Goal: Task Accomplishment & Management: Manage account settings

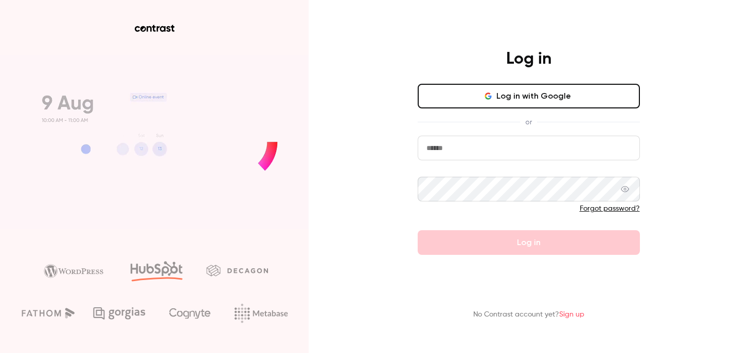
click at [450, 143] on input "email" at bounding box center [528, 148] width 222 height 25
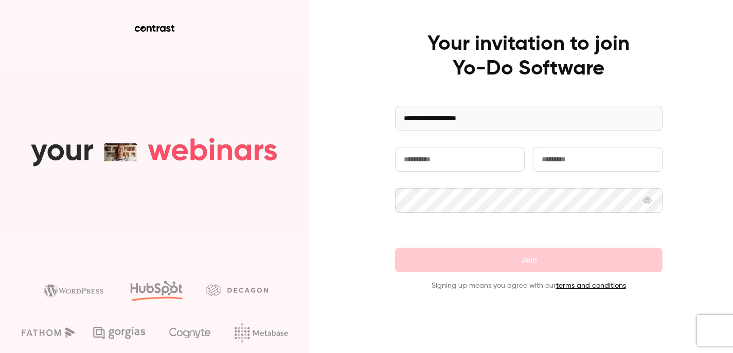
click at [435, 158] on input "text" at bounding box center [460, 159] width 130 height 25
type input "*****"
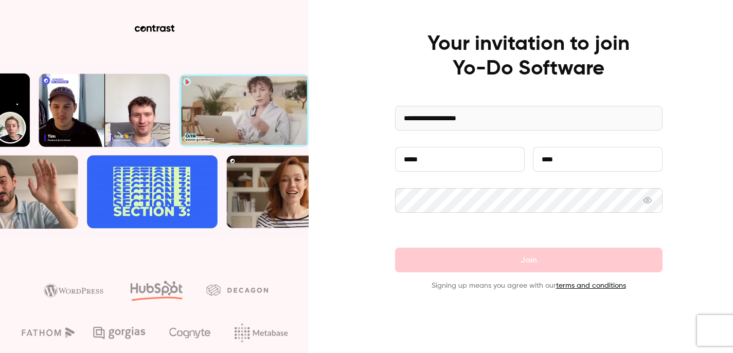
type input "****"
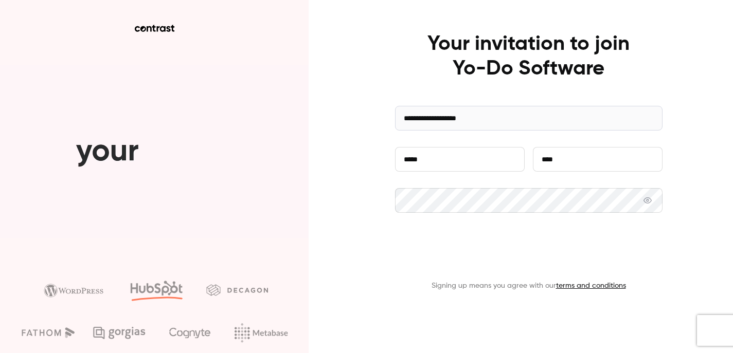
click at [426, 265] on button "Join" at bounding box center [528, 260] width 267 height 25
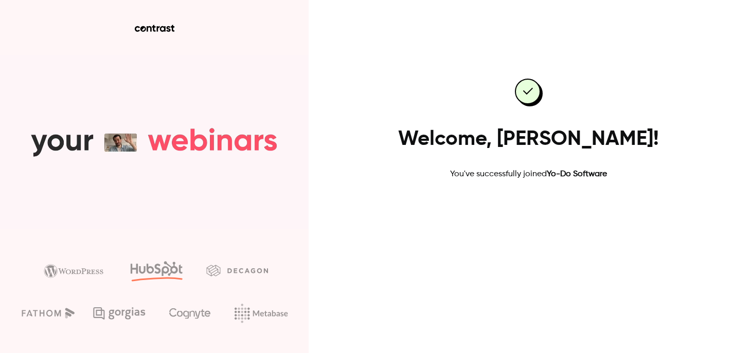
click at [524, 216] on link "Go to dashboard" at bounding box center [528, 213] width 87 height 25
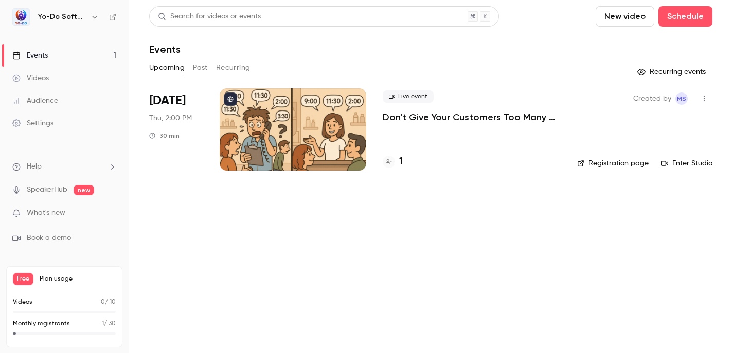
click at [41, 55] on div "Events" at bounding box center [29, 55] width 35 height 10
click at [42, 122] on div "Settings" at bounding box center [32, 123] width 41 height 10
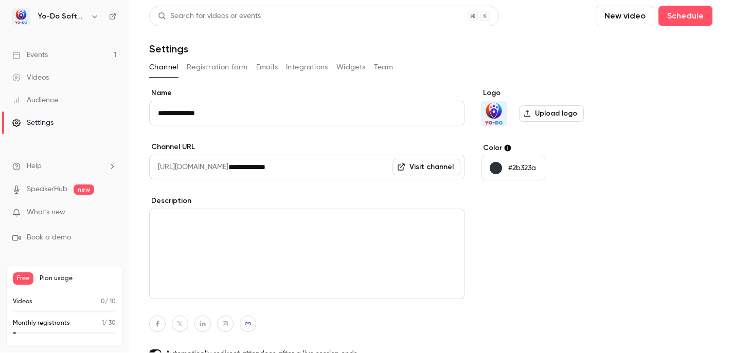
click at [44, 52] on div "Events" at bounding box center [29, 55] width 35 height 10
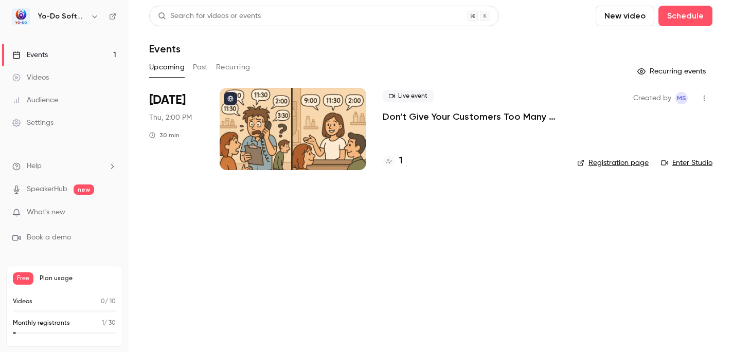
click at [43, 99] on div "Audience" at bounding box center [35, 100] width 46 height 10
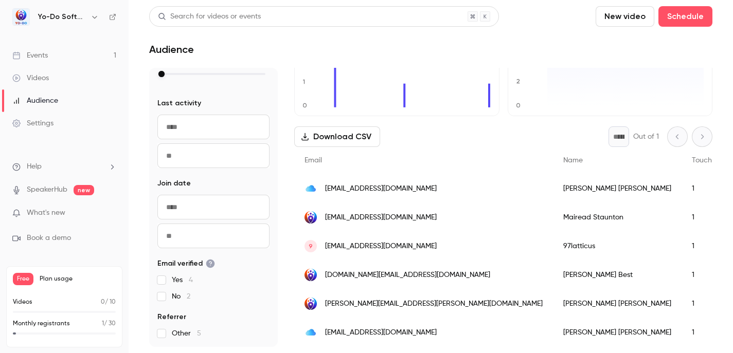
scroll to position [1, 0]
click at [47, 113] on link "Settings" at bounding box center [64, 123] width 129 height 23
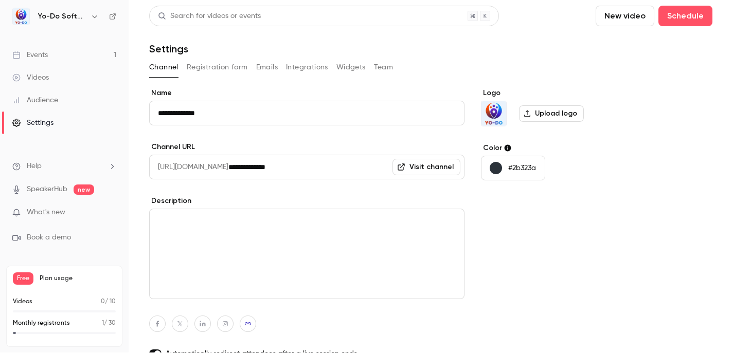
scroll to position [82, 0]
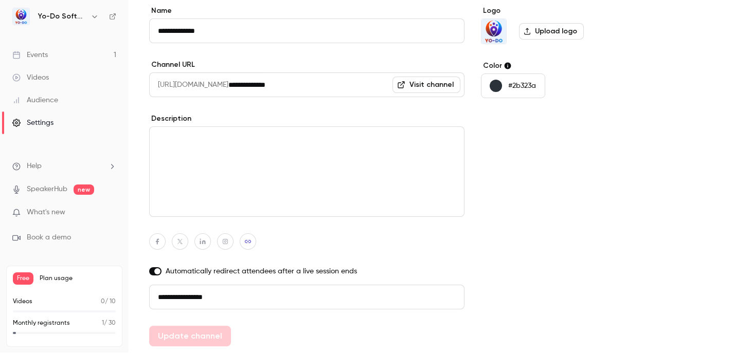
click at [56, 13] on h6 "Yo-Do Software" at bounding box center [62, 16] width 48 height 10
click at [92, 19] on icon "button" at bounding box center [94, 16] width 8 height 8
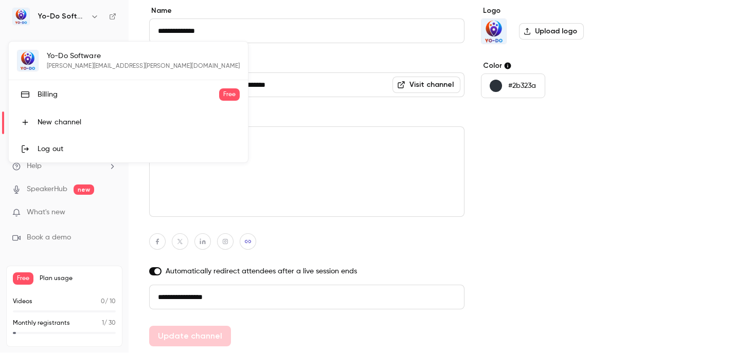
click at [92, 19] on div at bounding box center [366, 176] width 733 height 353
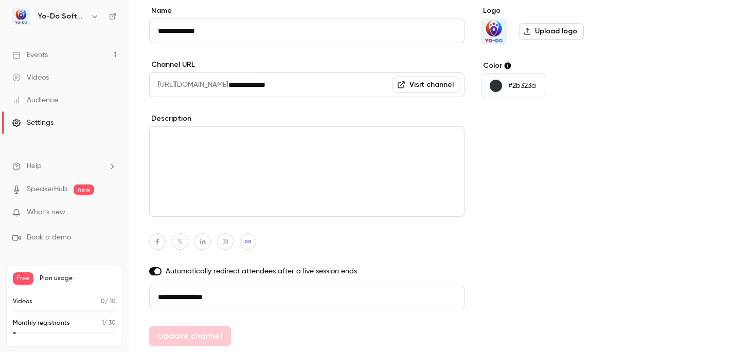
click at [56, 208] on span "What's new" at bounding box center [46, 212] width 39 height 11
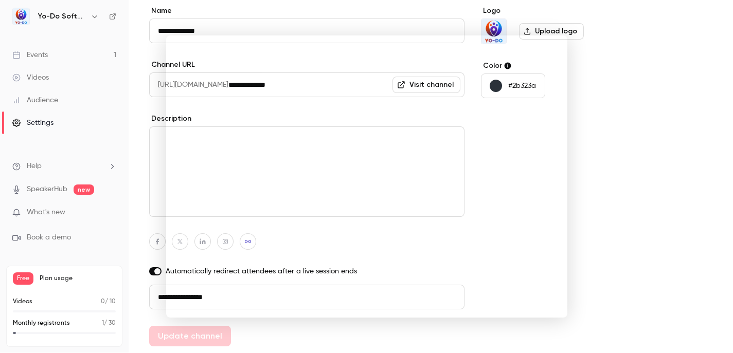
click at [657, 78] on div at bounding box center [366, 176] width 733 height 353
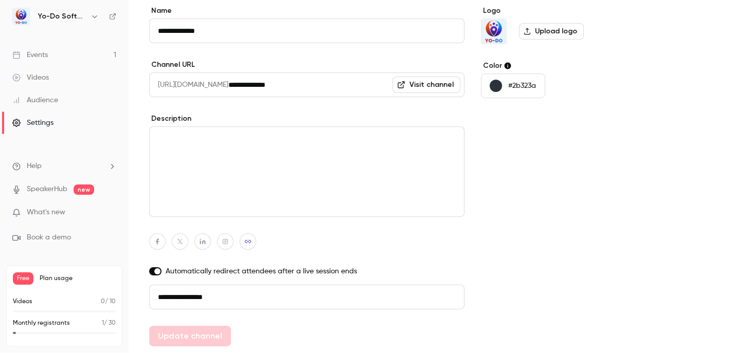
scroll to position [0, 0]
click at [39, 118] on div "Settings" at bounding box center [32, 123] width 41 height 10
click at [44, 99] on div "Audience" at bounding box center [35, 101] width 46 height 10
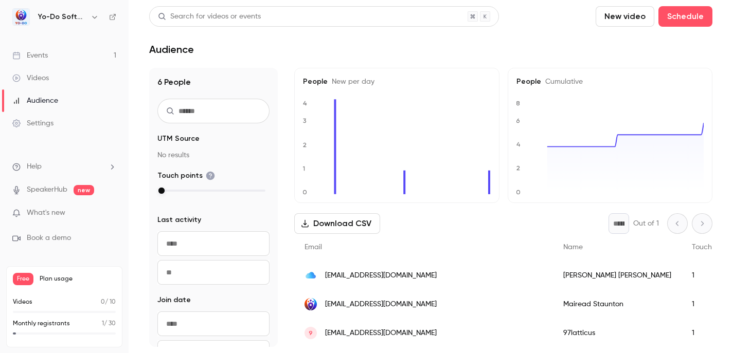
click at [167, 141] on span "UTM Source" at bounding box center [178, 139] width 42 height 10
click at [167, 158] on p "No results" at bounding box center [213, 155] width 112 height 10
click at [180, 156] on p "No results" at bounding box center [213, 155] width 112 height 10
click at [180, 141] on span "UTM Source" at bounding box center [178, 139] width 42 height 10
click at [72, 16] on h6 "Yo-Do Software" at bounding box center [62, 17] width 48 height 10
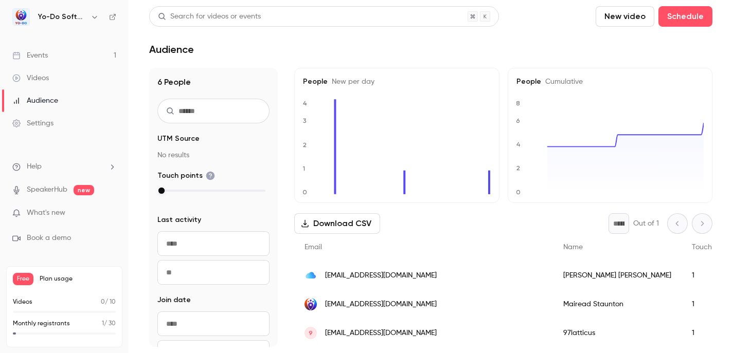
click at [92, 18] on icon "button" at bounding box center [94, 17] width 8 height 8
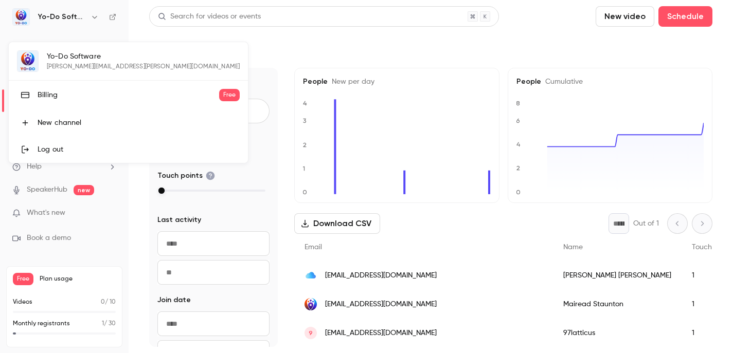
click at [50, 97] on div "Billing" at bounding box center [128, 95] width 181 height 10
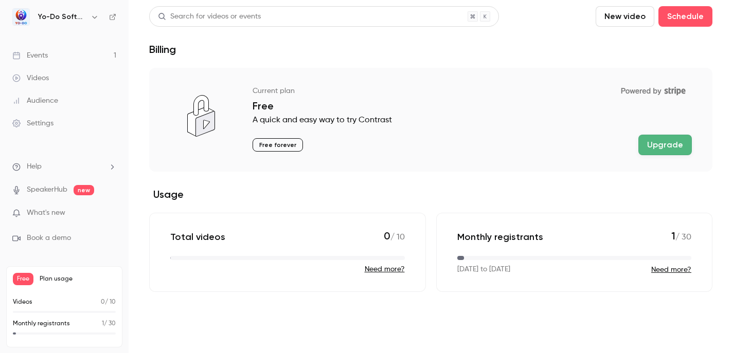
click at [43, 83] on div "Videos" at bounding box center [30, 78] width 36 height 10
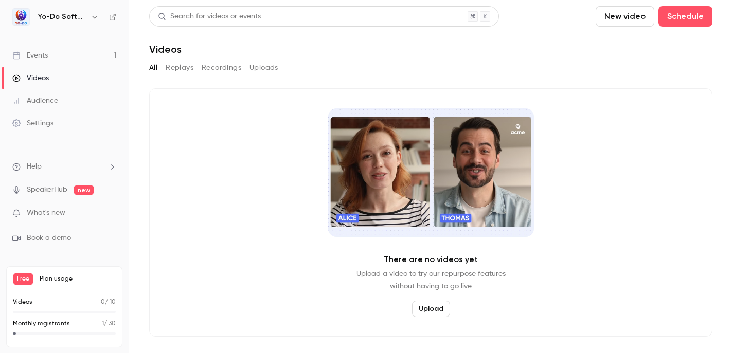
scroll to position [1, 0]
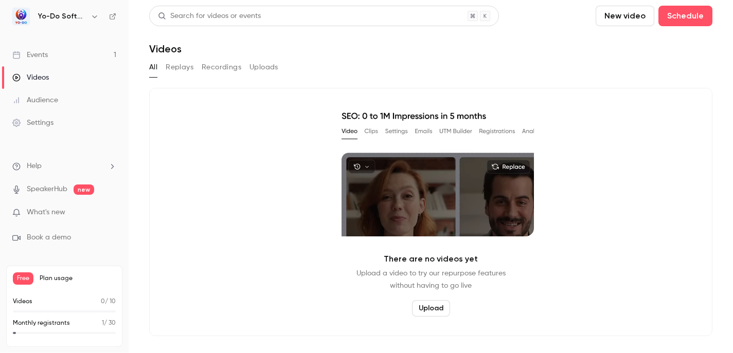
click at [56, 323] on p "Monthly registrants" at bounding box center [41, 323] width 57 height 9
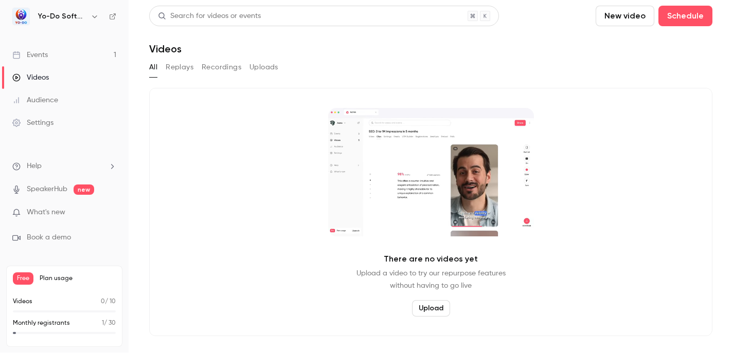
click at [23, 302] on p "Videos" at bounding box center [23, 301] width 20 height 9
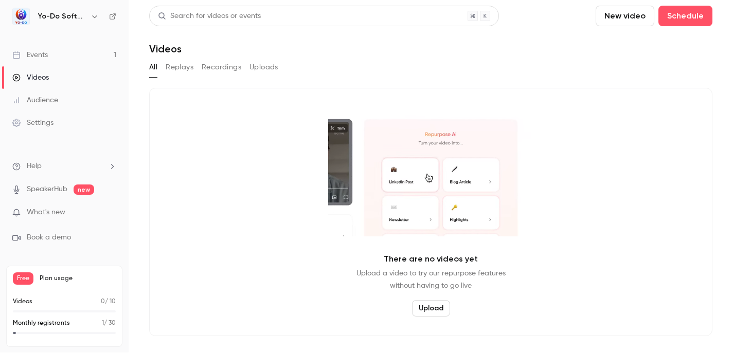
click at [47, 168] on li "Help" at bounding box center [64, 166] width 104 height 11
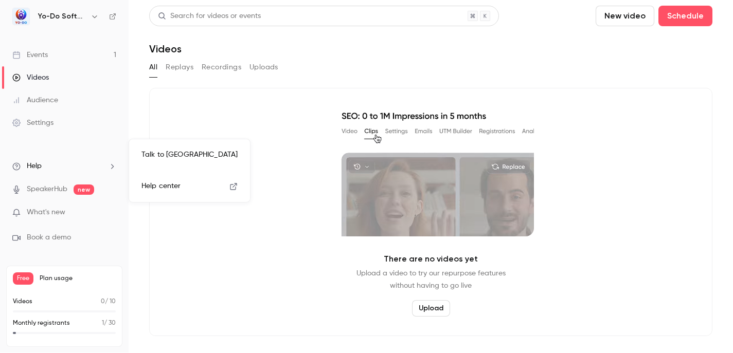
click at [41, 121] on div at bounding box center [366, 176] width 733 height 353
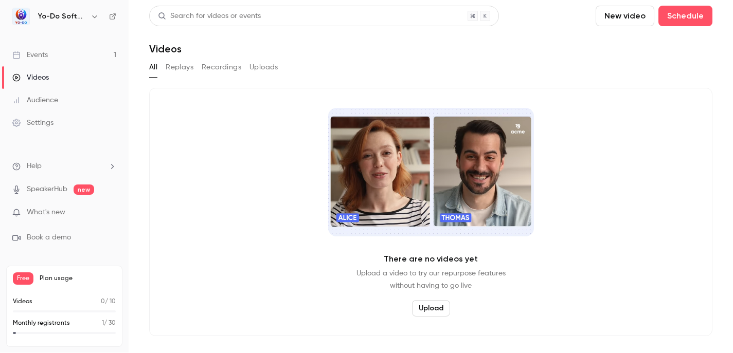
click at [41, 121] on div "Settings" at bounding box center [32, 123] width 41 height 10
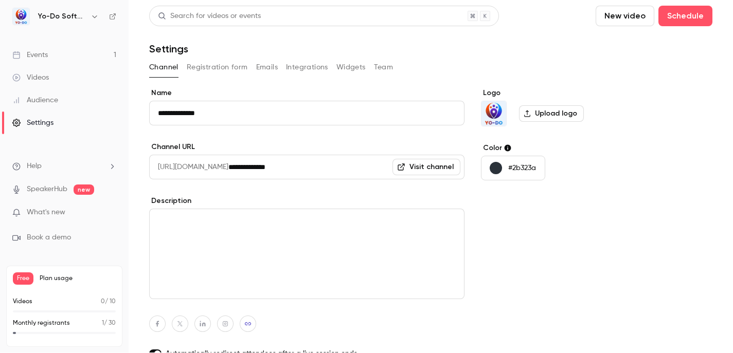
click at [302, 62] on button "Integrations" at bounding box center [307, 67] width 42 height 16
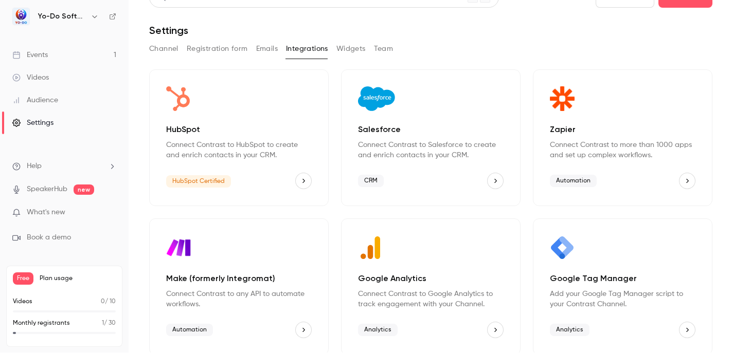
scroll to position [17, 0]
click at [583, 279] on p "Google Tag Manager" at bounding box center [622, 279] width 145 height 12
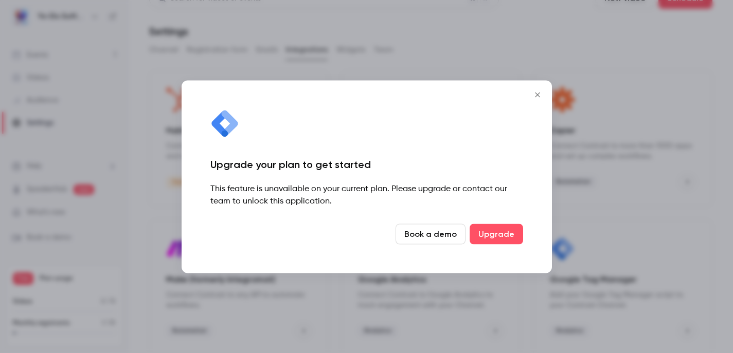
click at [536, 89] on button "Close" at bounding box center [537, 94] width 21 height 21
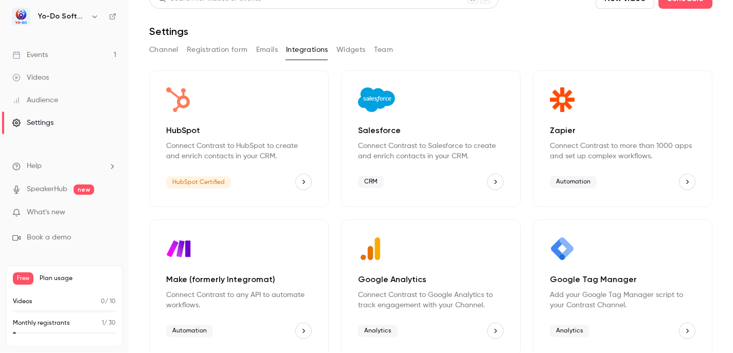
click at [464, 271] on div "Google Analytics Connect Contrast to Google Analytics to track engagement with …" at bounding box center [430, 287] width 179 height 137
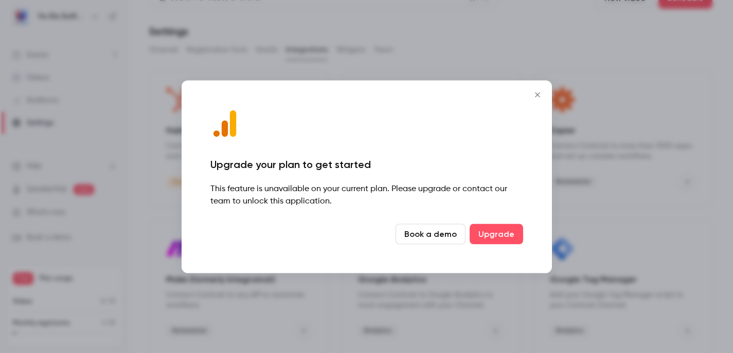
click at [535, 92] on icon "Close" at bounding box center [537, 94] width 12 height 8
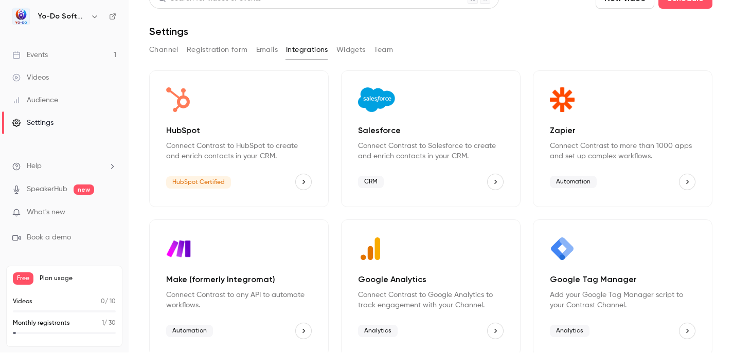
scroll to position [0, 0]
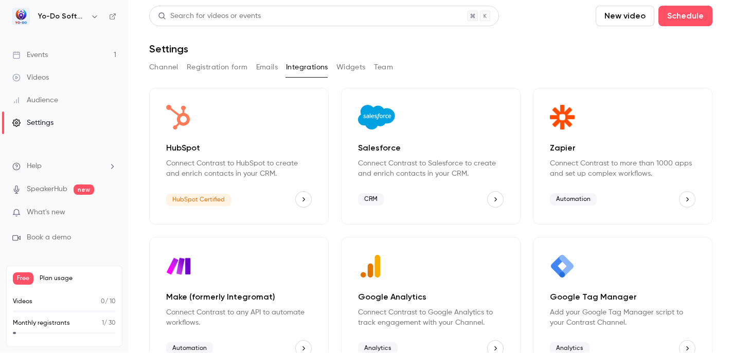
click at [557, 249] on div "Google Tag Manager Add your Google Tag Manager script to your Contrast Channel.…" at bounding box center [622, 305] width 179 height 137
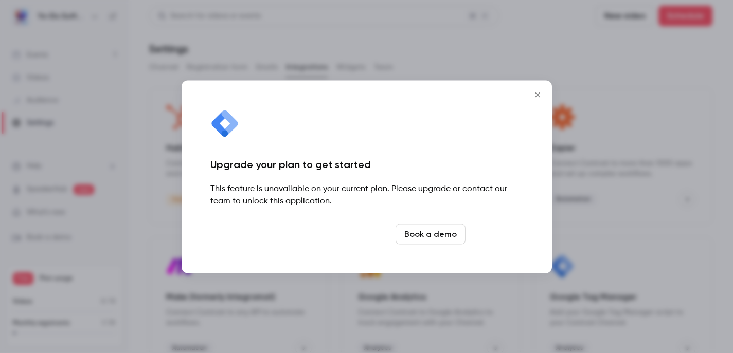
click at [512, 231] on link "Upgrade" at bounding box center [495, 234] width 53 height 21
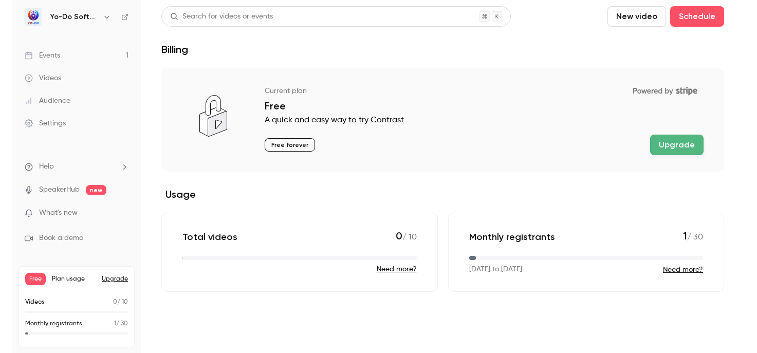
scroll to position [1, 0]
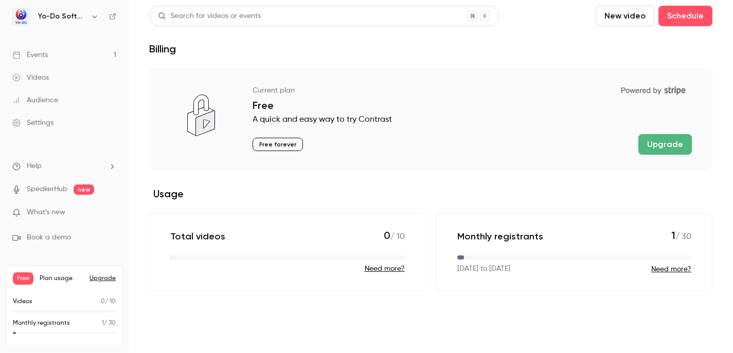
click at [664, 149] on button "Upgrade" at bounding box center [664, 144] width 53 height 21
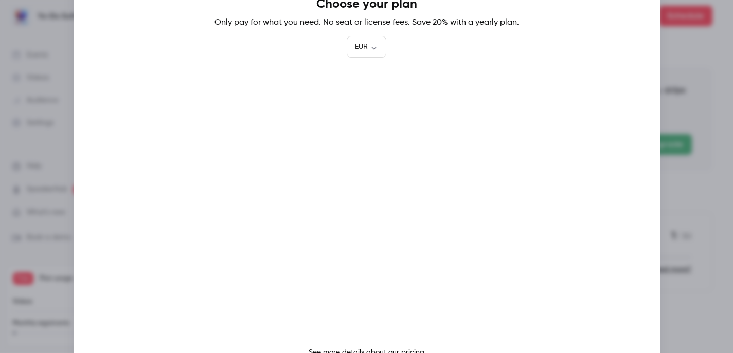
click at [673, 40] on div at bounding box center [366, 176] width 733 height 353
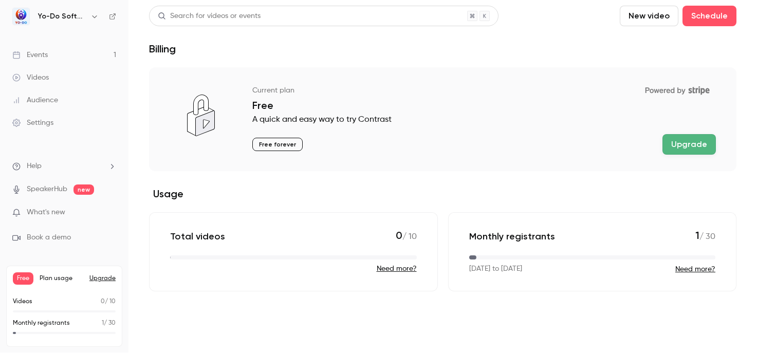
click at [45, 209] on span "What's new" at bounding box center [46, 212] width 39 height 11
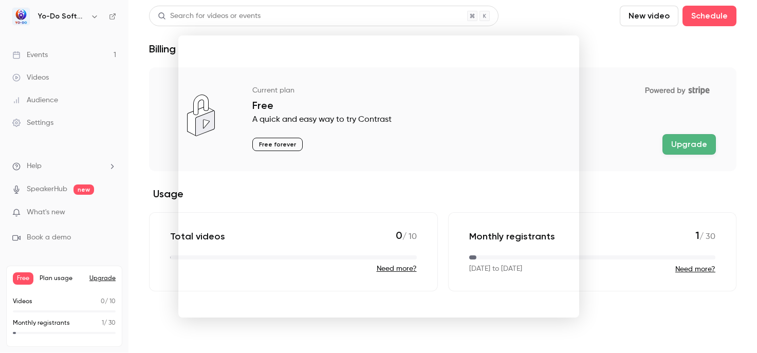
click at [52, 129] on div at bounding box center [378, 176] width 757 height 353
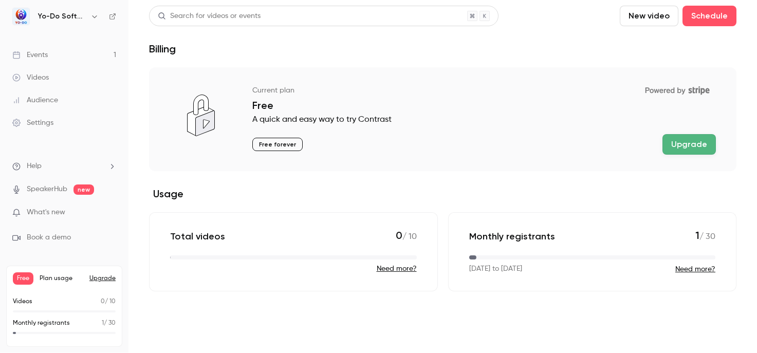
click at [50, 102] on div "Audience" at bounding box center [35, 100] width 46 height 10
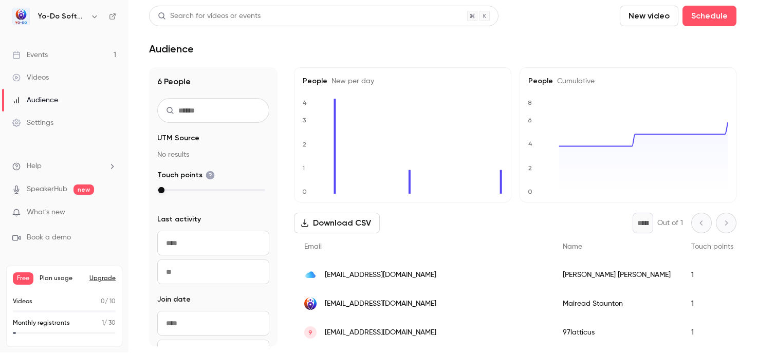
click at [175, 137] on span "UTM Source" at bounding box center [178, 138] width 42 height 10
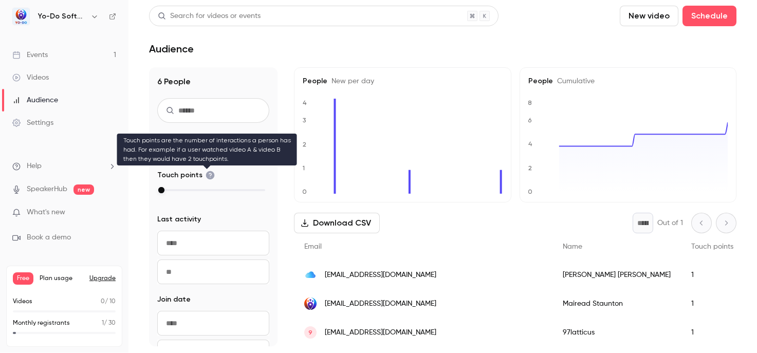
click at [210, 177] on icon at bounding box center [210, 175] width 9 height 9
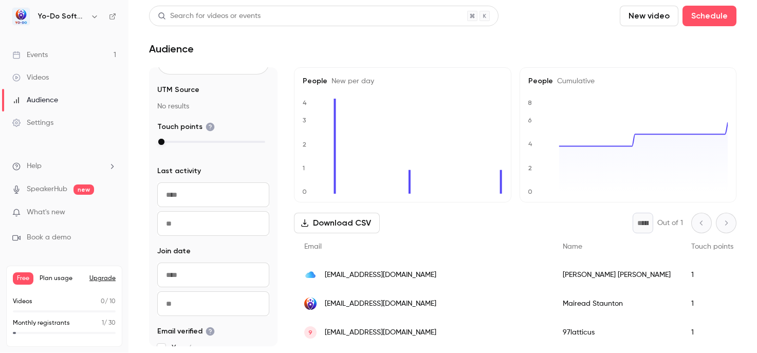
scroll to position [117, 0]
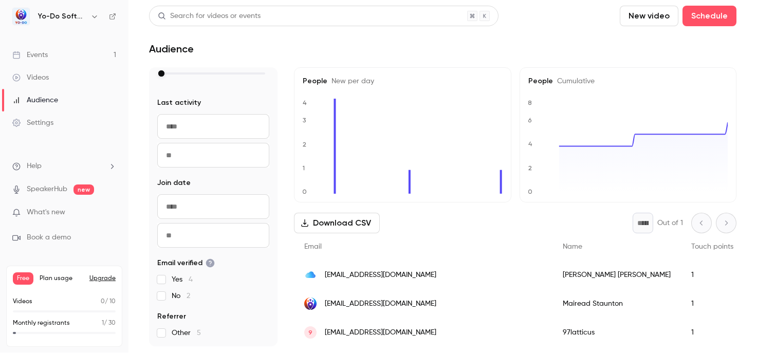
click at [316, 223] on button "Download CSV" at bounding box center [337, 223] width 86 height 21
